Goal: Task Accomplishment & Management: Manage account settings

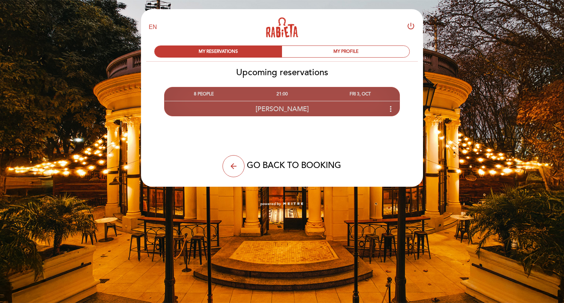
click at [388, 109] on icon "more_vert" at bounding box center [390, 109] width 9 height 9
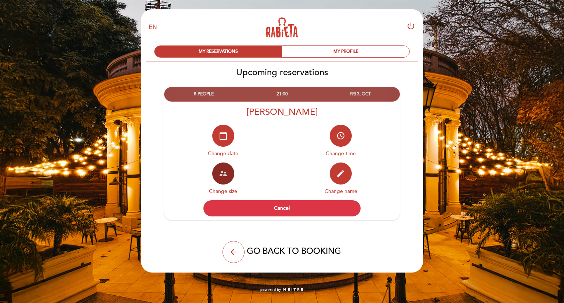
click at [226, 171] on icon "supervisor_account" at bounding box center [223, 173] width 9 height 9
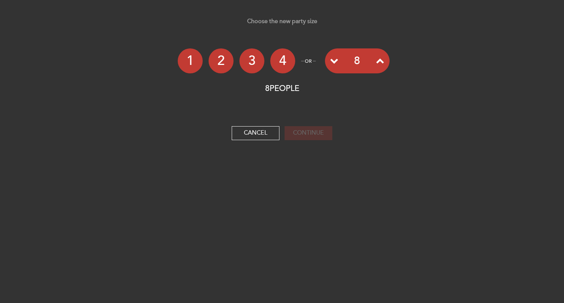
click at [380, 59] on icon at bounding box center [380, 61] width 8 height 8
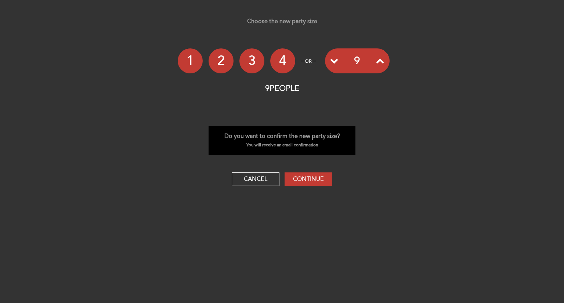
click at [380, 59] on icon at bounding box center [380, 61] width 8 height 8
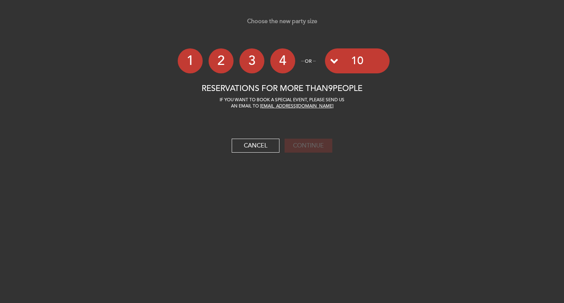
click at [332, 57] on icon at bounding box center [334, 61] width 8 height 8
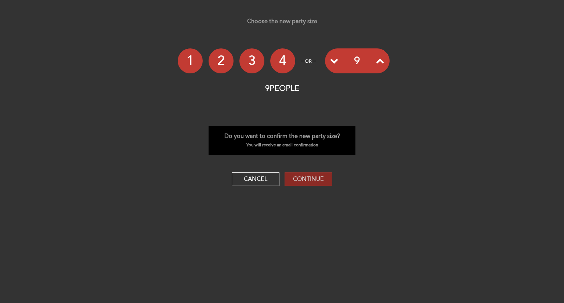
click at [310, 178] on button "Continue" at bounding box center [309, 180] width 48 height 14
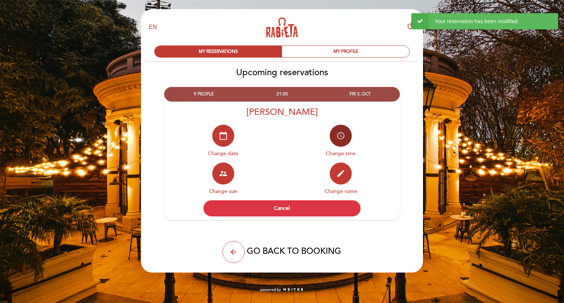
click at [345, 135] on button "access_time" at bounding box center [341, 136] width 22 height 22
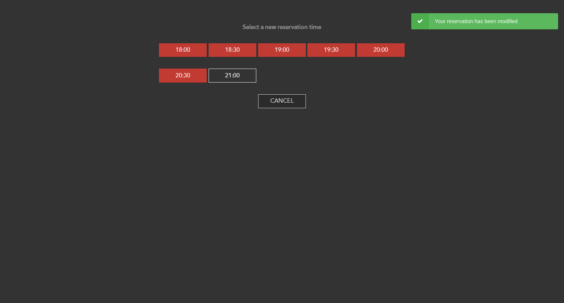
click at [286, 102] on button "Cancel" at bounding box center [282, 101] width 48 height 14
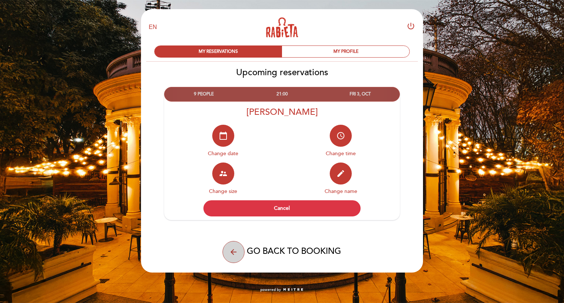
click at [234, 253] on icon "arrow_back" at bounding box center [233, 252] width 9 height 9
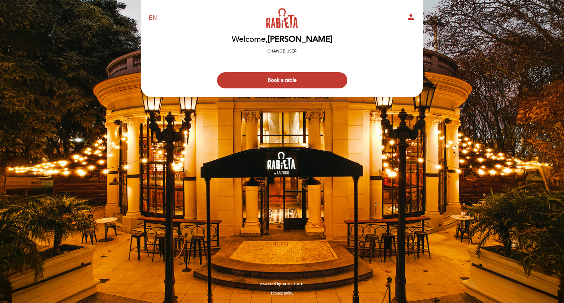
click at [412, 18] on icon "person" at bounding box center [410, 16] width 9 height 9
